Goal: Answer question/provide support: Share knowledge or assist other users

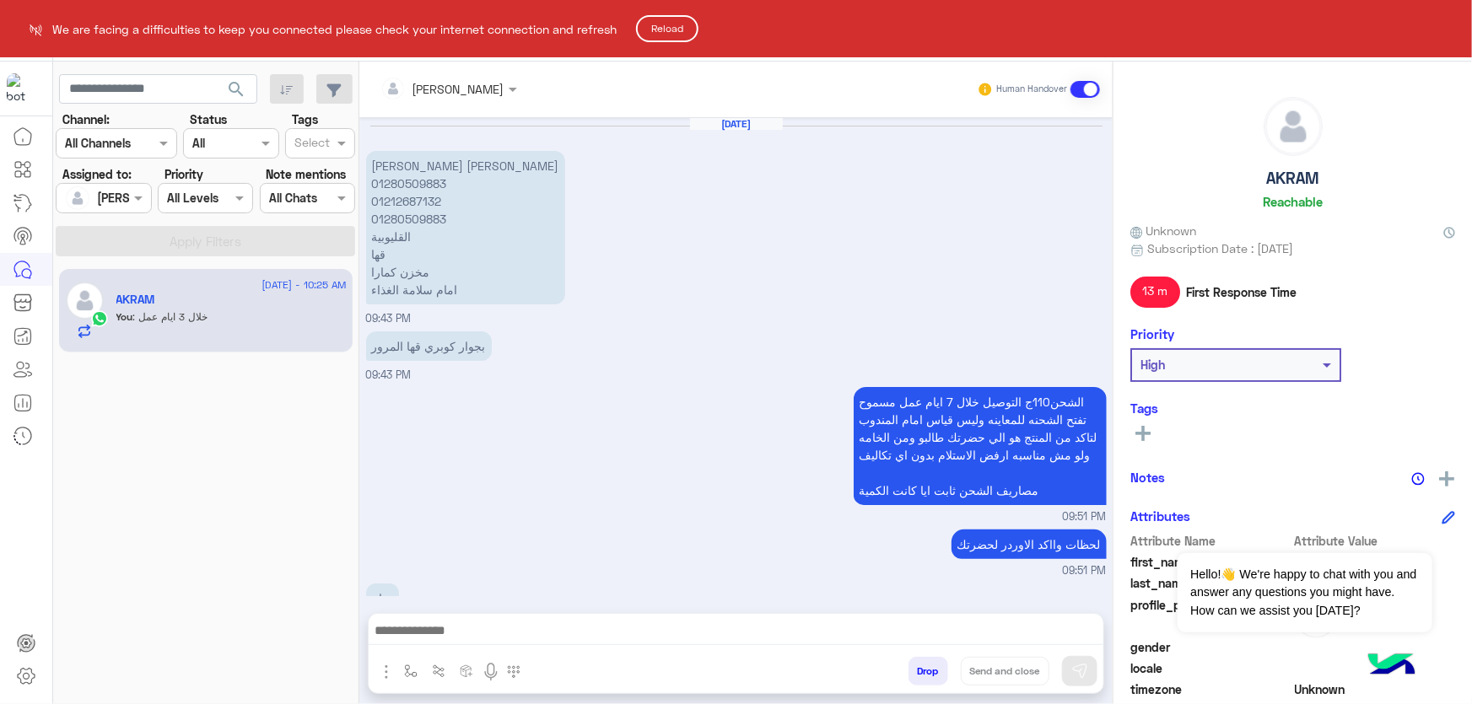
scroll to position [1324, 0]
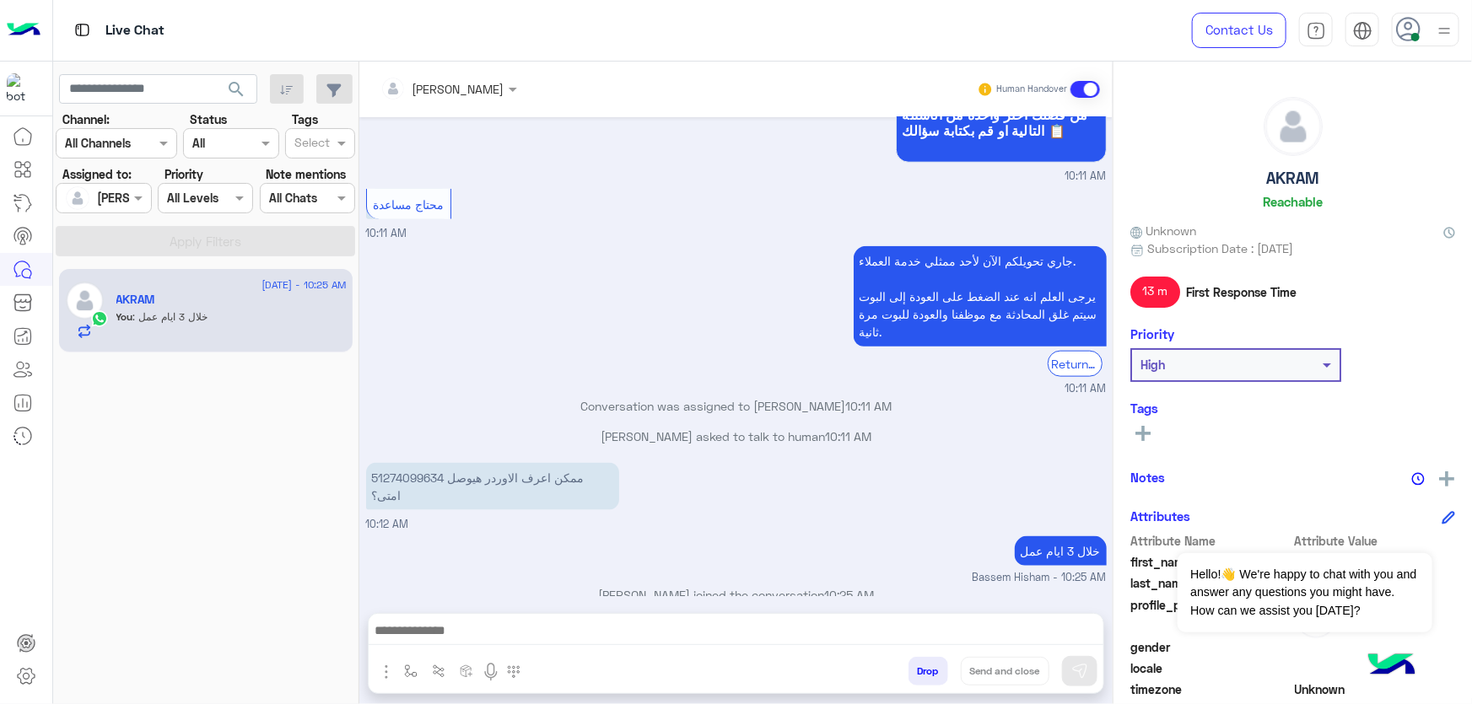
scroll to position [922, 0]
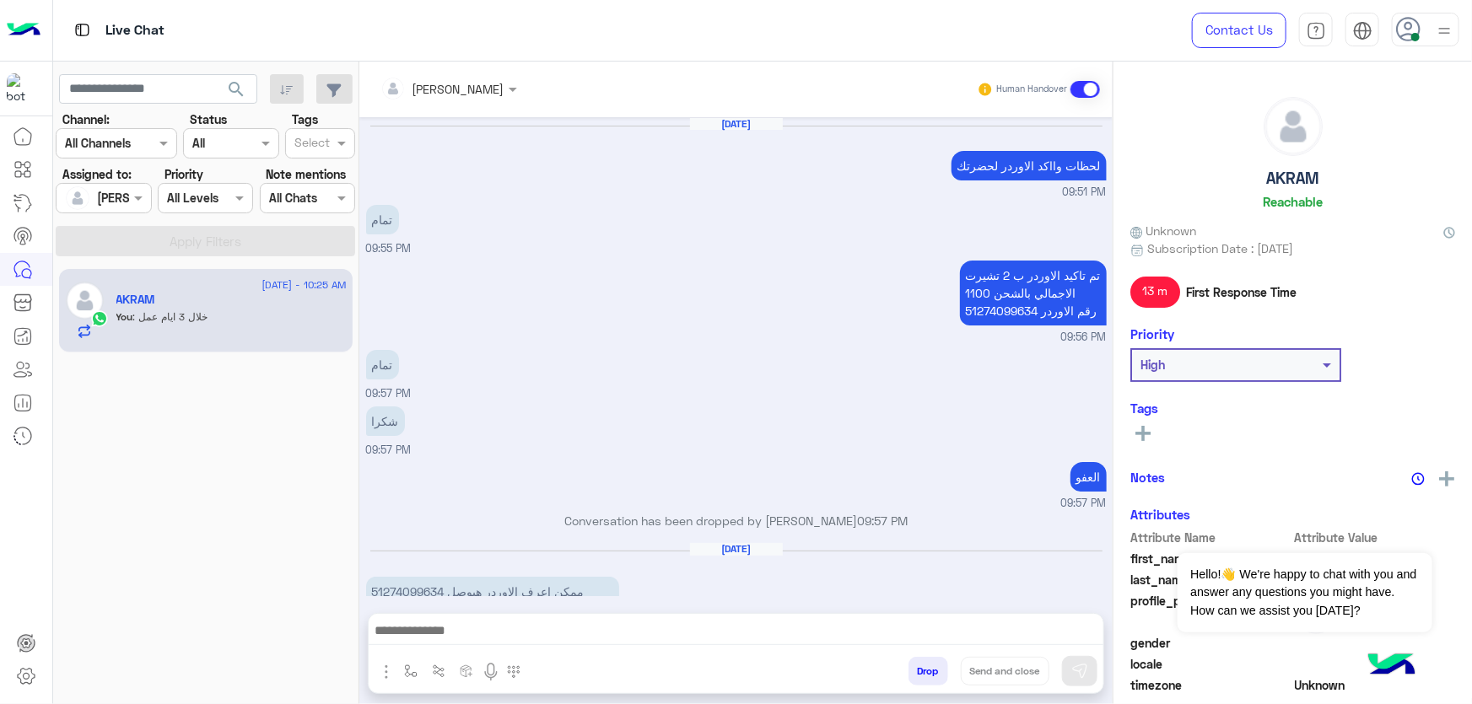
scroll to position [923, 0]
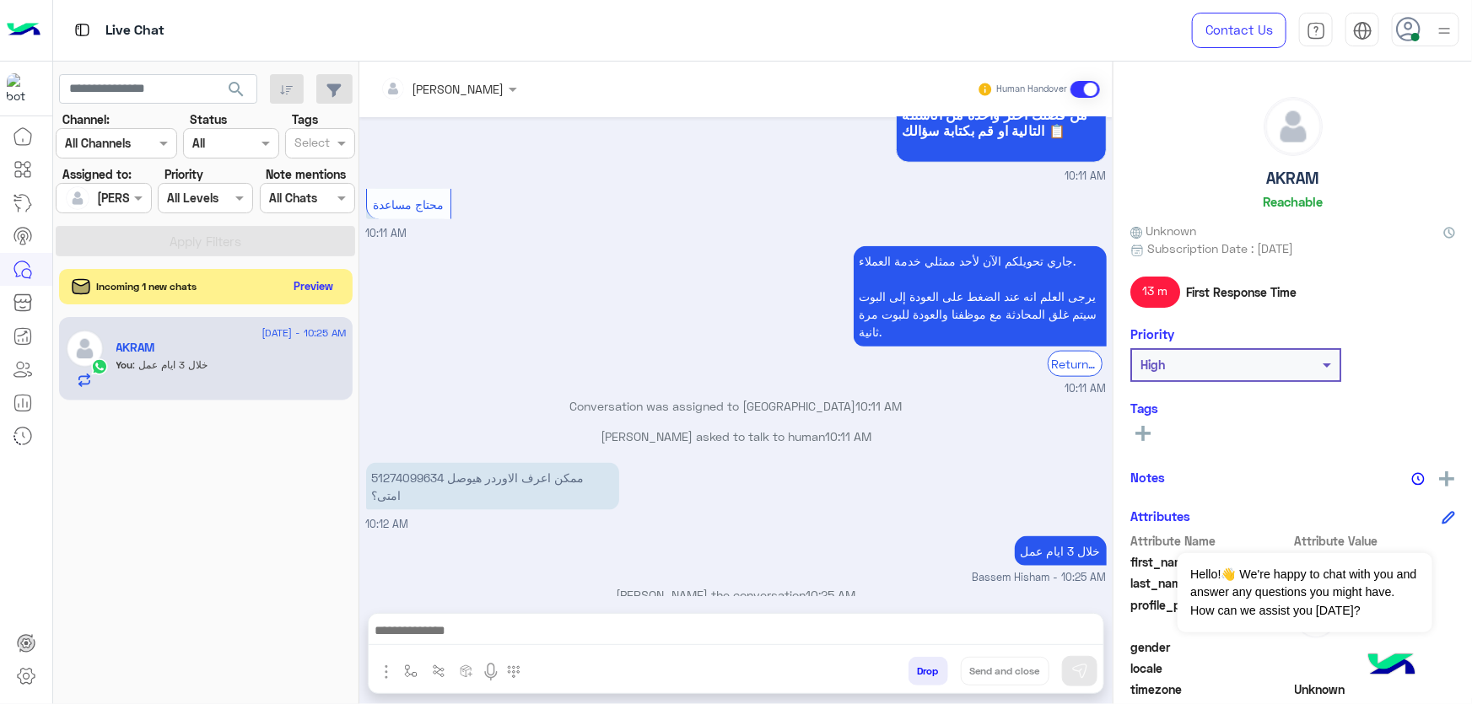
click at [295, 283] on button "Preview" at bounding box center [314, 286] width 52 height 23
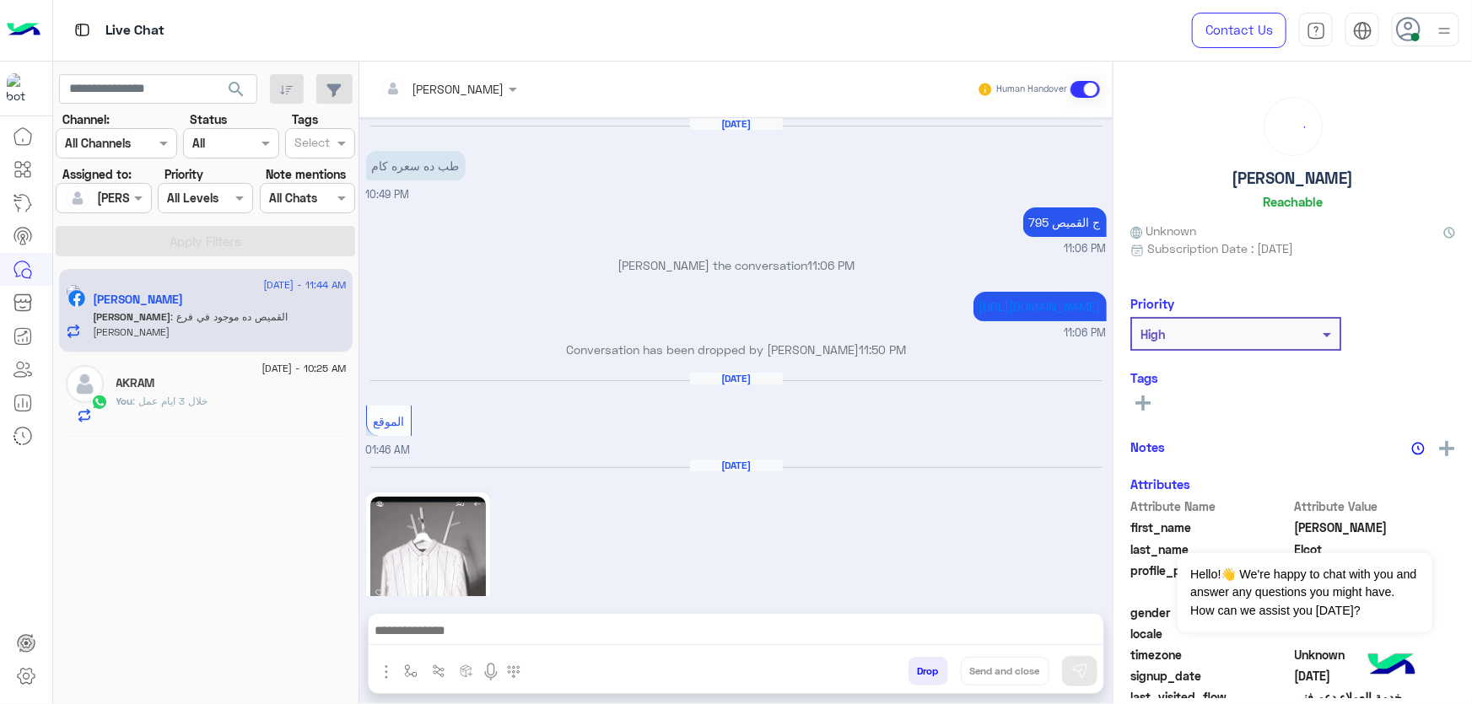
scroll to position [1538, 0]
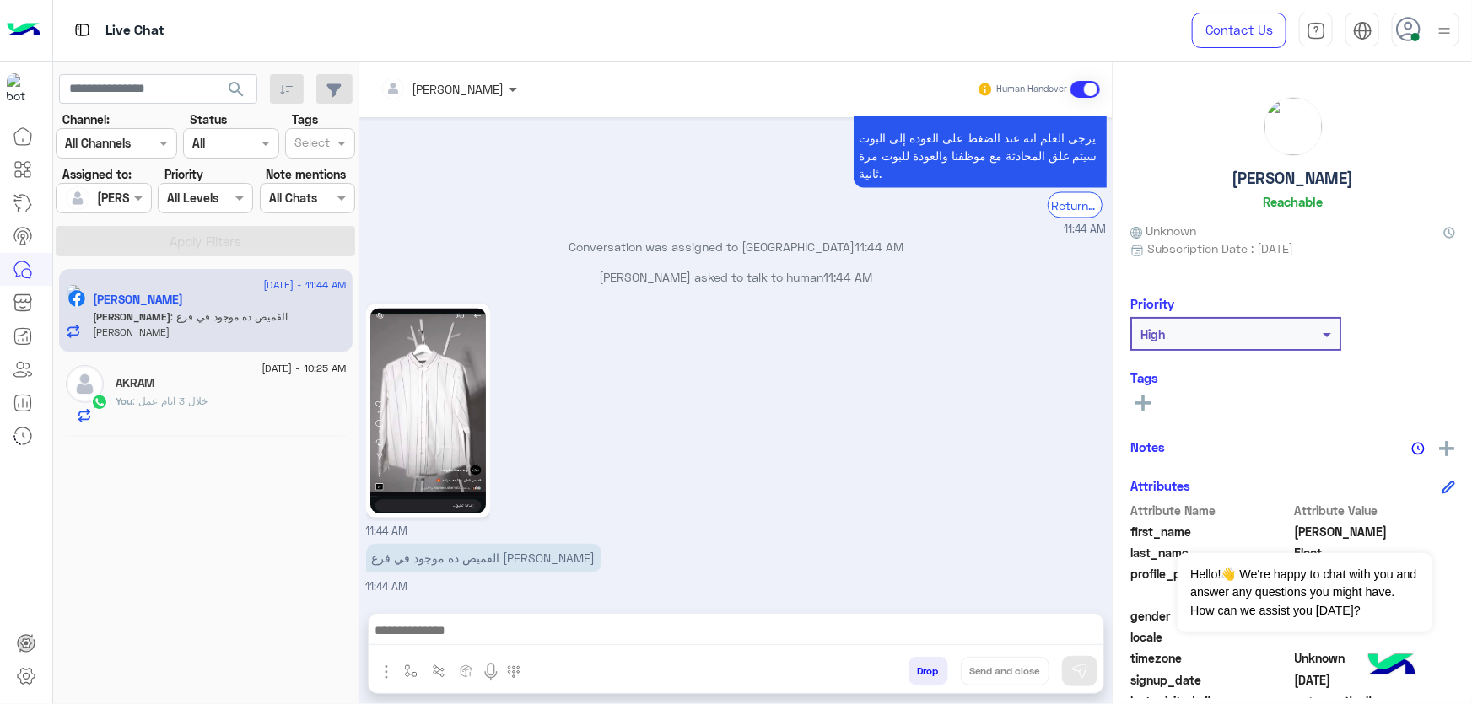
click at [522, 92] on div "Bassem Hisham Human Handover" at bounding box center [736, 89] width 728 height 30
click at [488, 94] on div at bounding box center [448, 87] width 153 height 19
click at [483, 107] on div "Bassem Hisham Human Handover" at bounding box center [735, 90] width 753 height 56
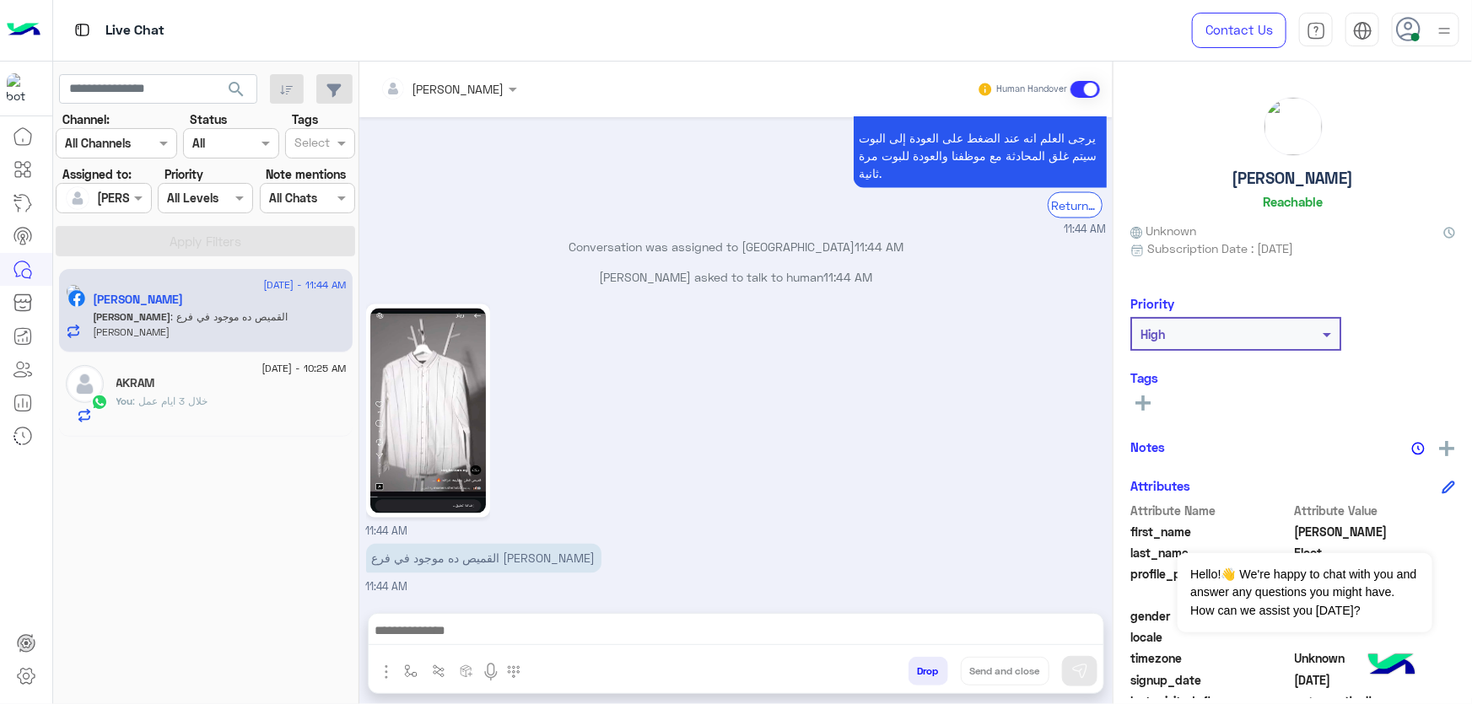
click at [482, 95] on div at bounding box center [448, 87] width 153 height 19
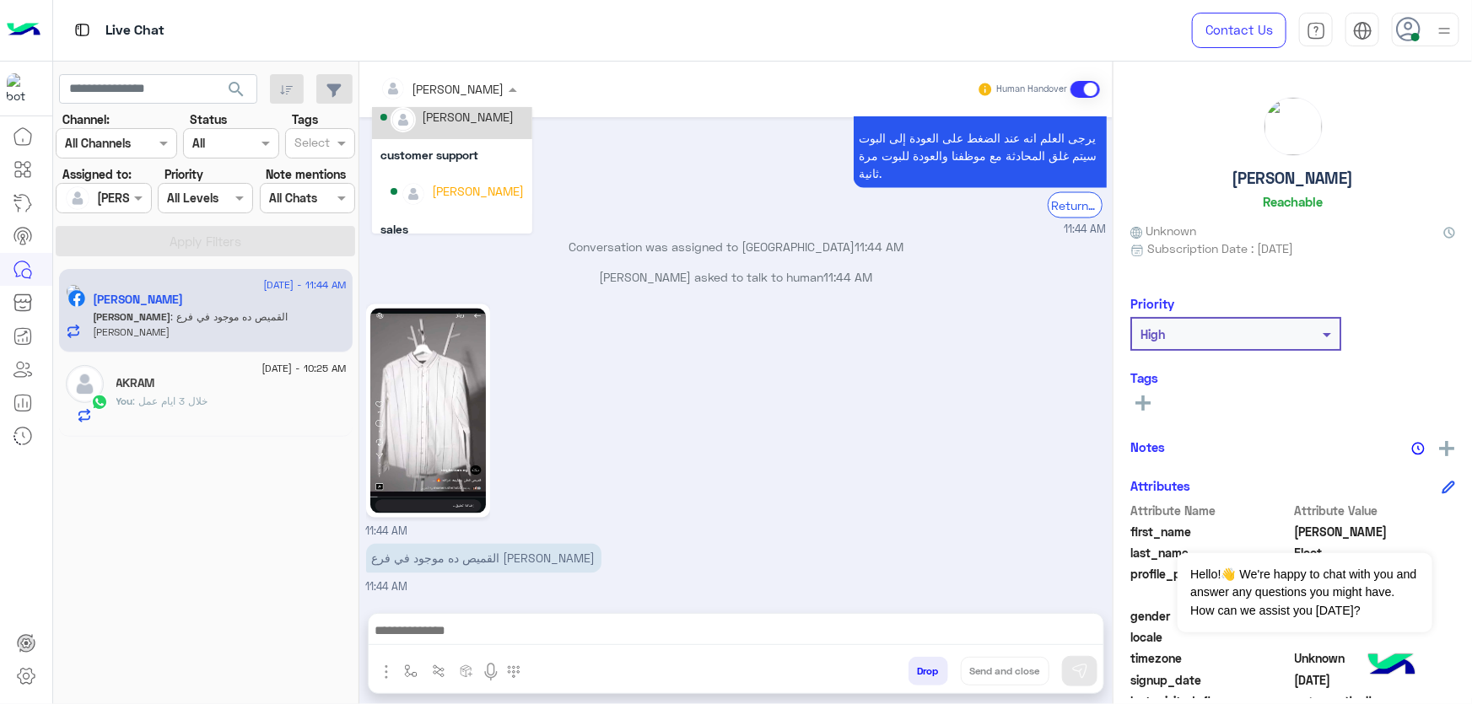
scroll to position [108, 0]
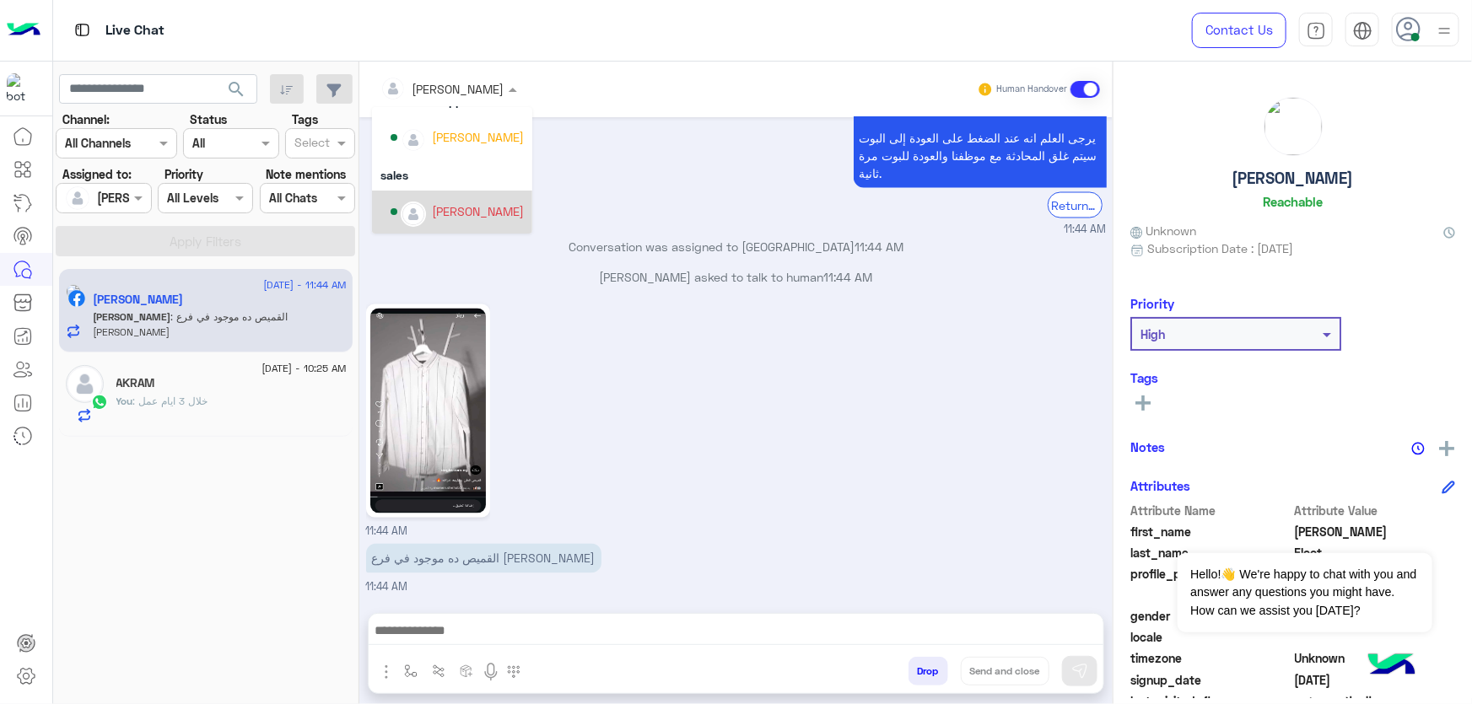
click at [487, 213] on div "mohamed ahmed" at bounding box center [478, 211] width 92 height 18
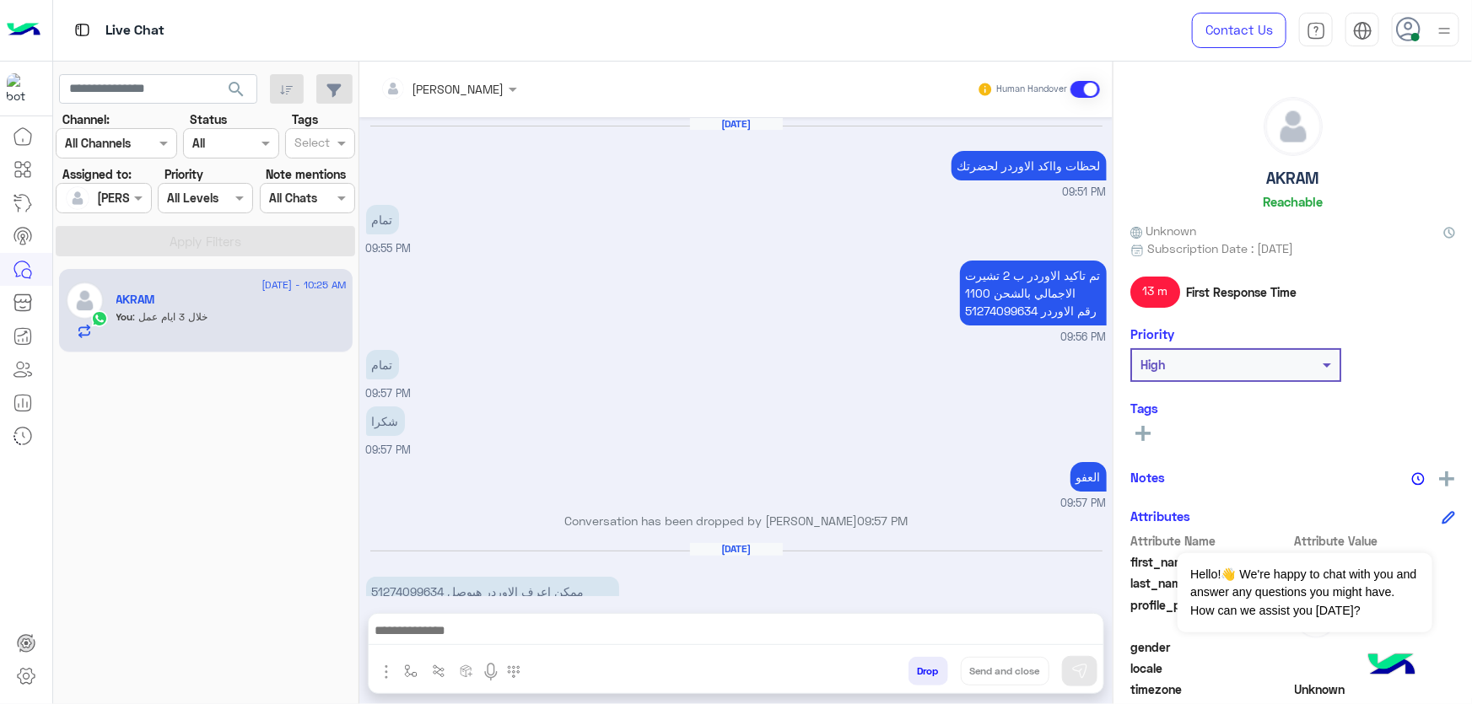
scroll to position [923, 0]
